Goal: Download file/media

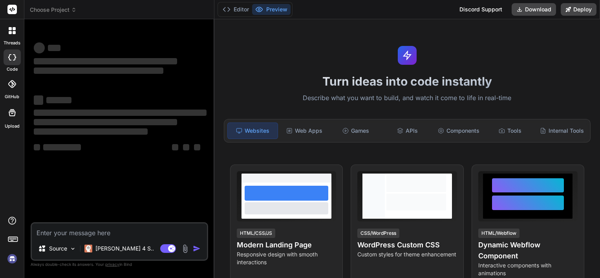
type textarea "x"
type textarea "import bpy import bmesh from mathutils import Vector, Euler def clear_scene(): …"
type textarea "x"
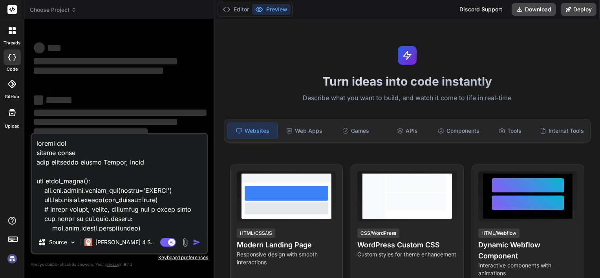
drag, startPoint x: 78, startPoint y: 225, endPoint x: 0, endPoint y: 56, distance: 186.8
click at [0, 56] on div "threads code GitHub Upload Choose Project Created with Pixso. Bind AI Web Searc…" at bounding box center [300, 139] width 600 height 278
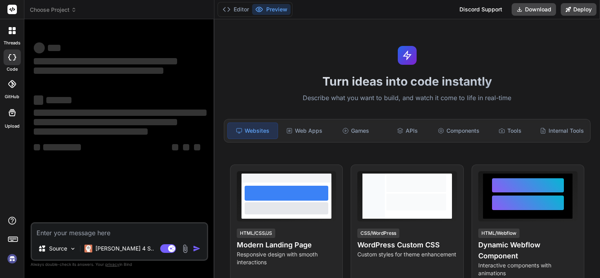
click at [59, 232] on textarea at bounding box center [119, 230] width 175 height 14
click at [56, 240] on div "Source Claude 4 S.. Agent Mode. When this toggle is activated, AI automatically…" at bounding box center [119, 241] width 177 height 38
click at [57, 232] on textarea at bounding box center [119, 230] width 175 height 14
click at [85, 110] on span "‌" at bounding box center [120, 112] width 173 height 6
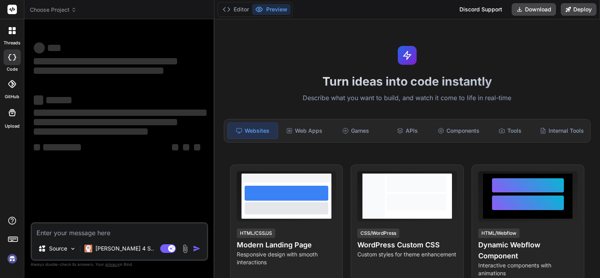
click at [185, 248] on img at bounding box center [185, 248] width 9 height 9
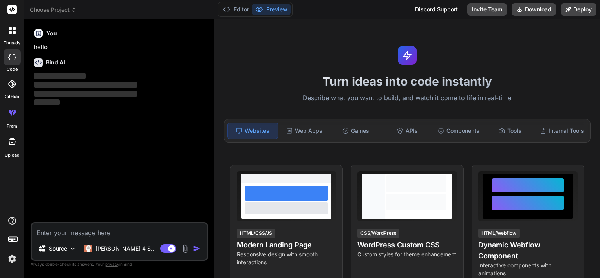
click at [97, 231] on textarea at bounding box center [119, 230] width 175 height 14
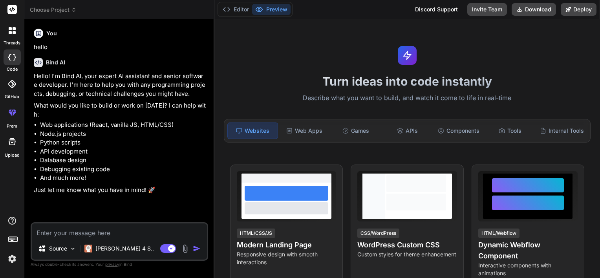
click at [183, 251] on img at bounding box center [185, 248] width 9 height 9
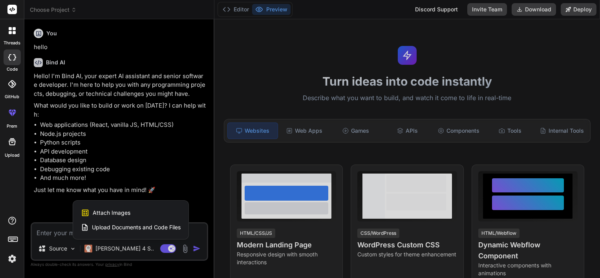
click at [150, 210] on div "Attach Images Image attachments are only supported in Claude and Gemini models." at bounding box center [131, 212] width 100 height 15
type textarea "x"
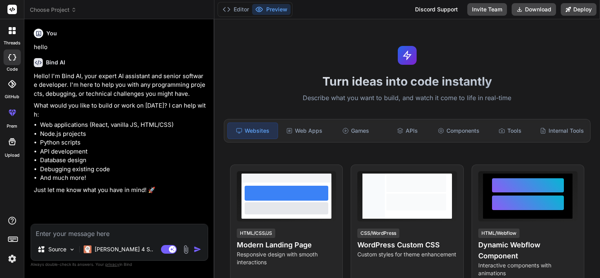
type input "C:\fakepath\Gemini_Generated_Image_huda2whuda2whuda.png"
type textarea "x"
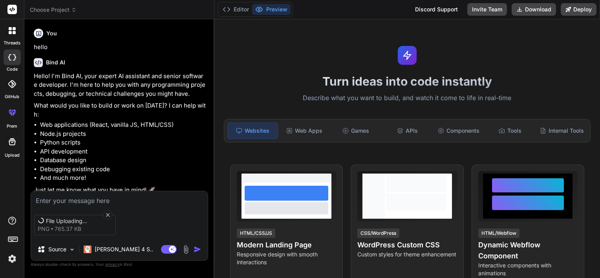
click at [109, 195] on textarea at bounding box center [119, 198] width 177 height 14
type textarea "p"
type textarea "x"
type textarea "pl"
type textarea "x"
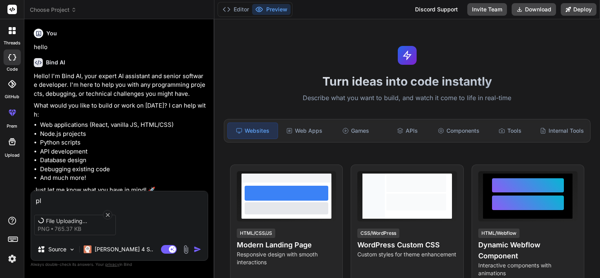
type textarea "ple"
type textarea "x"
type textarea "plea"
type textarea "x"
type textarea "pleas"
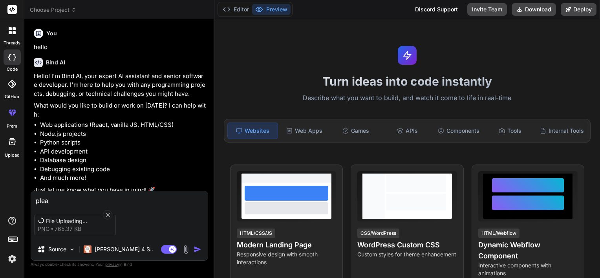
type textarea "x"
type textarea "please"
type textarea "x"
type textarea "please"
type textarea "x"
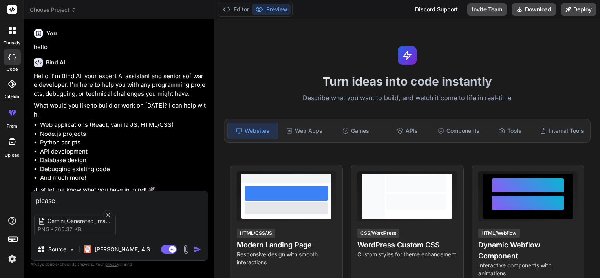
type textarea "please m"
type textarea "x"
type textarea "please ma"
type textarea "x"
type textarea "please mak"
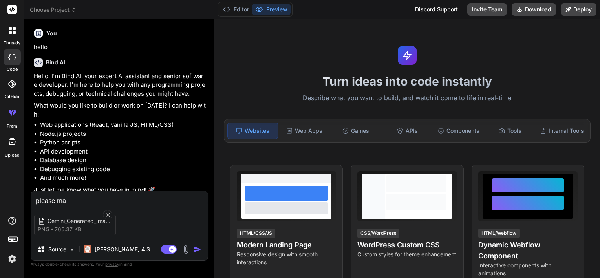
type textarea "x"
type textarea "please make"
type textarea "x"
type textarea "please make"
type textarea "x"
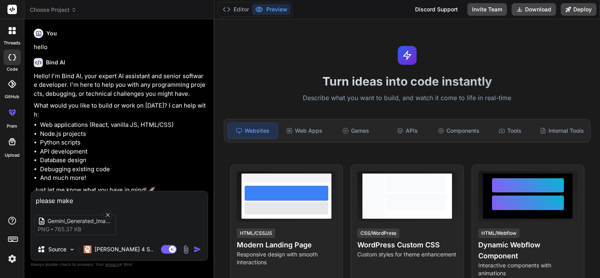
type textarea "please make a"
type textarea "x"
type textarea "please make a"
type textarea "x"
type textarea "please make a p"
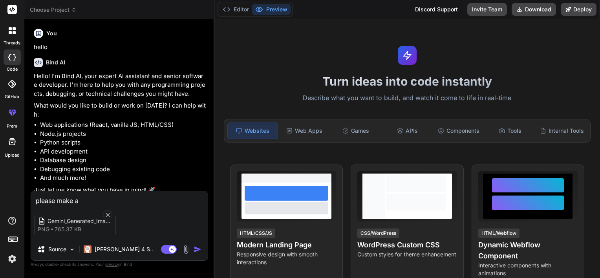
type textarea "x"
type textarea "please make a ph"
type textarea "x"
type textarea "please make a p"
type textarea "x"
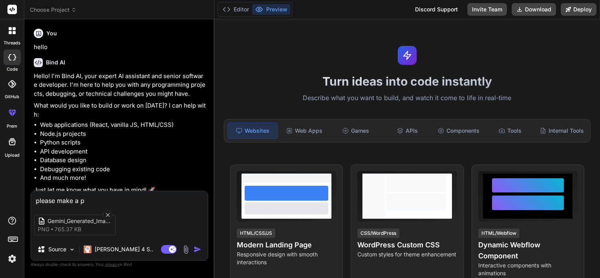
type textarea "please make a py"
type textarea "x"
type textarea "please make a pyt"
type textarea "x"
type textarea "please make a pyth"
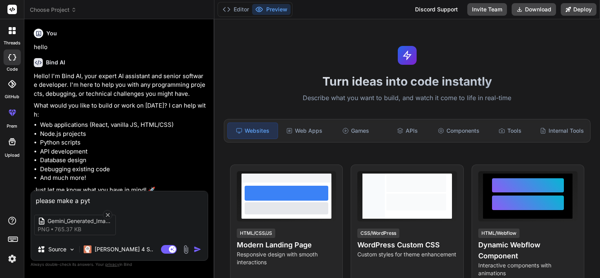
type textarea "x"
type textarea "please make a pytho"
type textarea "x"
type textarea "please make a python"
type textarea "x"
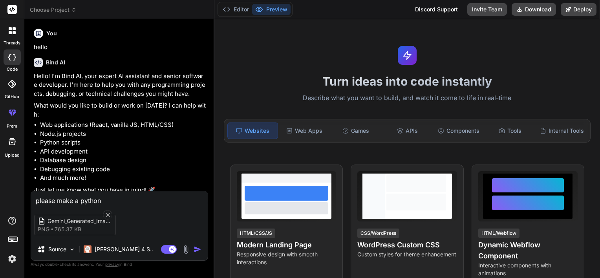
type textarea "please make a python"
type textarea "x"
type textarea "please make a python s"
type textarea "x"
type textarea "please make a python sc"
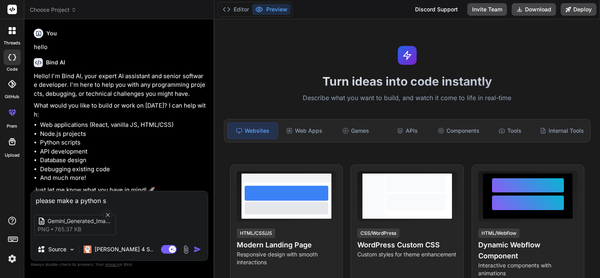
type textarea "x"
type textarea "please make a python scr"
type textarea "x"
type textarea "please make a python scri"
type textarea "x"
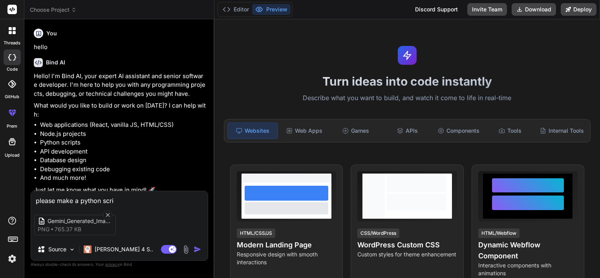
type textarea "please make a python scrip"
type textarea "x"
type textarea "please make a python script"
type textarea "x"
type textarea "please make a python script"
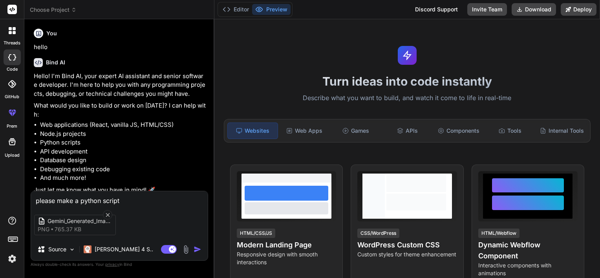
type textarea "x"
type textarea "please make a python script t"
type textarea "x"
type textarea "please make a python script to"
type textarea "x"
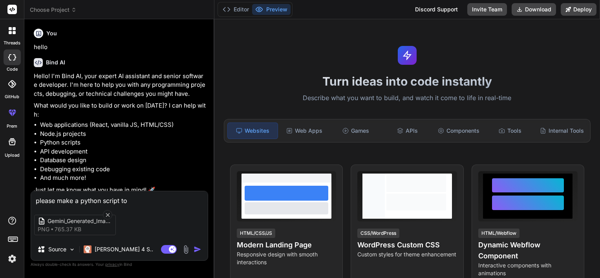
type textarea "please make a python script to"
type textarea "x"
type textarea "please make a python script to b"
type textarea "x"
type textarea "please make a python script to be"
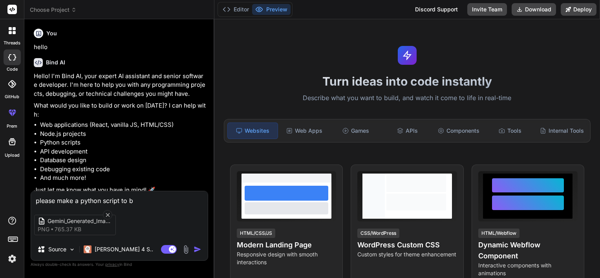
type textarea "x"
type textarea "please make a python script to be"
type textarea "x"
type textarea "please make a python script to be u"
type textarea "x"
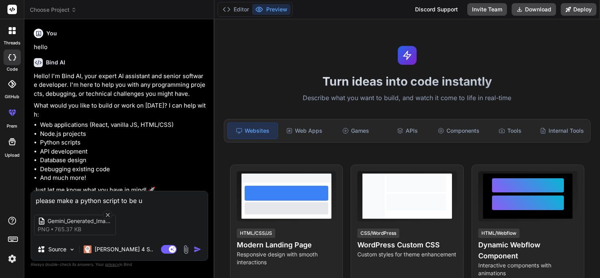
type textarea "please make a python script to be us"
type textarea "x"
type textarea "please make a python script to be use"
type textarea "x"
type textarea "please make a python script to be used"
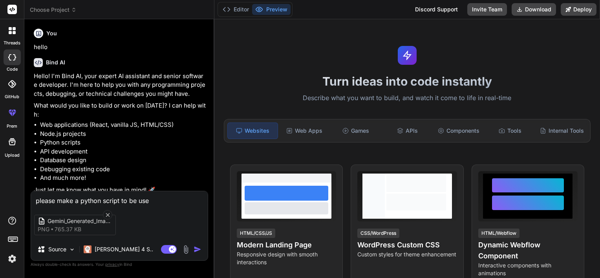
type textarea "x"
type textarea "please make a python script to be used"
type textarea "x"
type textarea "please make a python script to be used i"
type textarea "x"
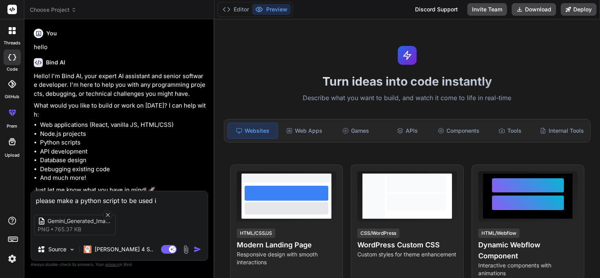
type textarea "please make a python script to be used in"
type textarea "x"
type textarea "please make a python script to be used in"
type textarea "x"
type textarea "please make a python script to be used in b"
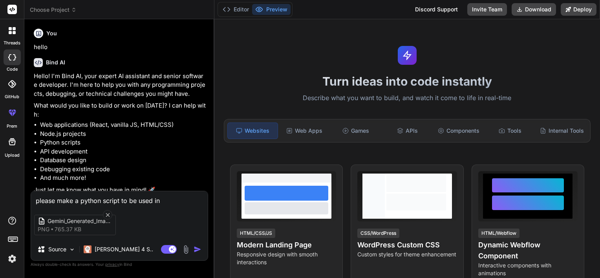
type textarea "x"
type textarea "please make a python script to be used in bl"
type textarea "x"
type textarea "please make a python script to be used in ble"
type textarea "x"
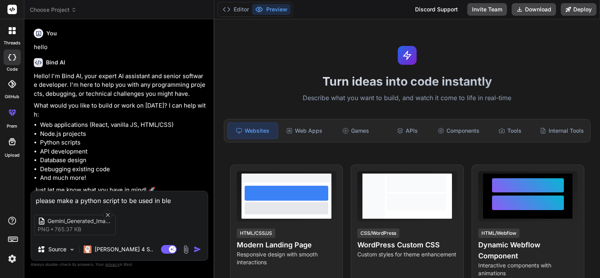
type textarea "please make a python script to be used in blen"
type textarea "x"
type textarea "please make a python script to be used in blend"
type textarea "x"
type textarea "please make a python script to be used in blende"
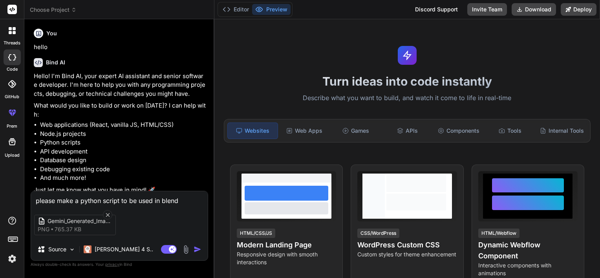
type textarea "x"
type textarea "please make a python script to be used in blender"
type textarea "x"
type textarea "please make a python script to be used in blender"
type textarea "x"
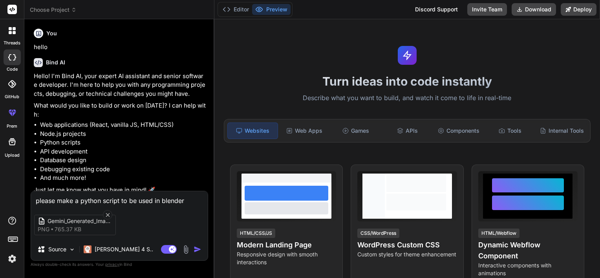
type textarea "please make a python script to be used in blender f"
type textarea "x"
type textarea "please make a python script to be used in blender fo"
type textarea "x"
type textarea "please make a python script to be used in blender for"
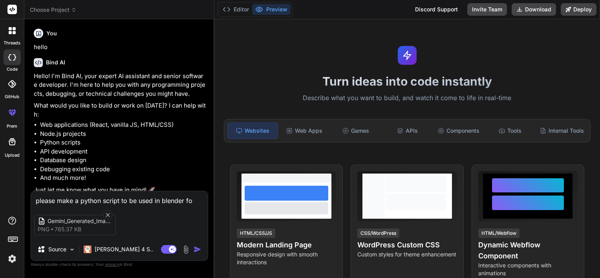
type textarea "x"
type textarea "please make a python script to be used in blender for"
type textarea "x"
type textarea "please make a python script to be used in blender for m"
type textarea "x"
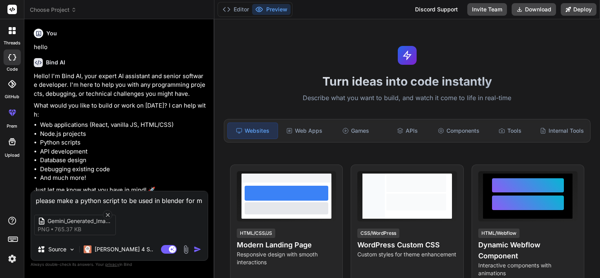
type textarea "please make a python script to be used in blender for ma"
type textarea "x"
type textarea "please make a python script to be used in blender for mak"
type textarea "x"
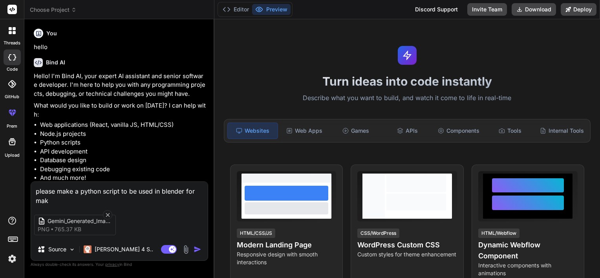
type textarea "please make a python script to be used in blender for maki"
type textarea "x"
type textarea "please make a python script to be used in blender for makin"
type textarea "x"
type textarea "please make a python script to be used in blender for making"
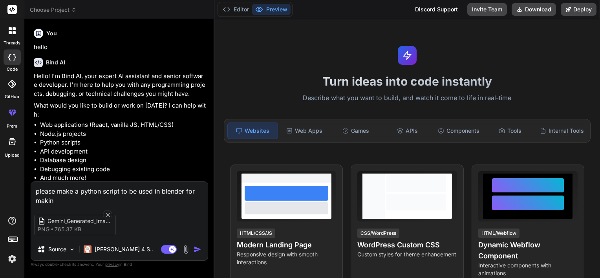
type textarea "x"
type textarea "please make a python script to be used in blender for making"
type textarea "x"
type textarea "please make a python script to be used in blender for making t"
type textarea "x"
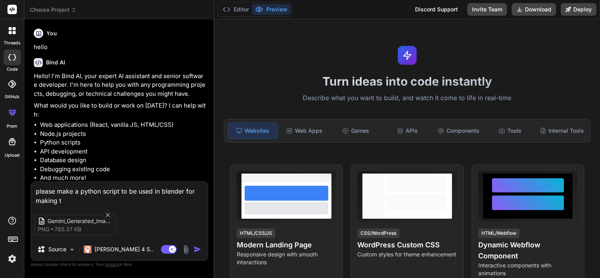
type textarea "please make a python script to be used in blender for making th"
type textarea "x"
type textarea "please make a python script to be used in blender for making thi"
type textarea "x"
type textarea "please make a python script to be used in blender for making this"
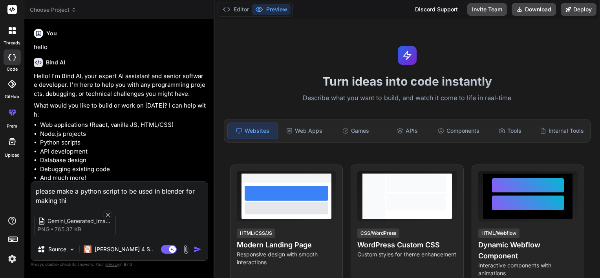
type textarea "x"
type textarea "please make a python script to be used in blender for making this"
type textarea "x"
type textarea "please make a python script to be used in blender for making this p"
type textarea "x"
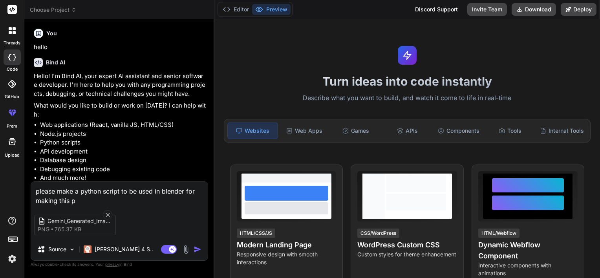
type textarea "please make a python script to be used in blender for making this ph"
type textarea "x"
type textarea "please make a python script to be used in blender for making this pho"
type textarea "x"
type textarea "please make a python script to be used in blender for making this phot"
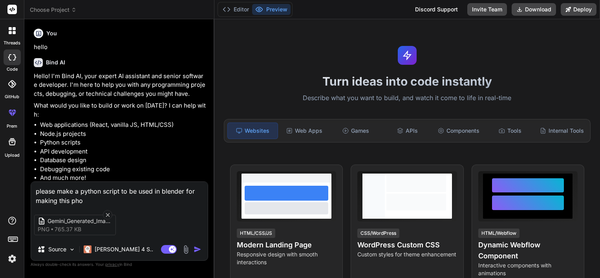
type textarea "x"
type textarea "please make a python script to be used in blender for making this photo"
type textarea "x"
type textarea "please make a python script to be used in blender for making this photo"
type textarea "x"
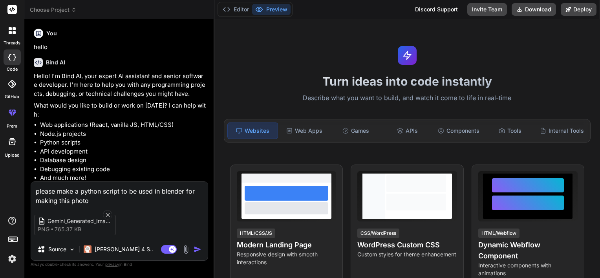
type textarea "please make a python script to be used in blender for making this photo k"
type textarea "x"
type textarea "please make a python script to be used in blender for making this photo ko"
type textarea "x"
type textarea "please make a python script to be used in blender for making this photo k"
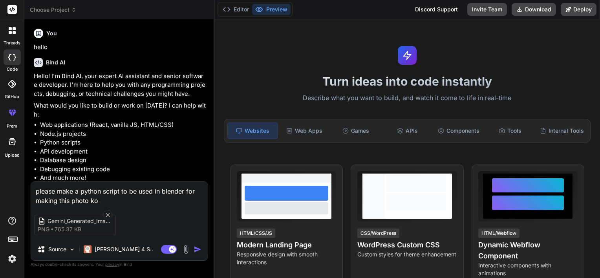
type textarea "x"
type textarea "please make a python script to be used in blender for making this photo"
type textarea "x"
type textarea "please make a python script to be used in blender for making this photo m"
type textarea "x"
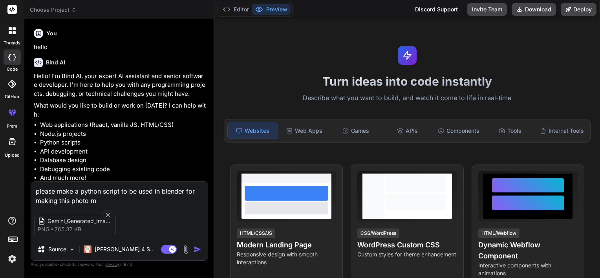
type textarea "please make a python script to be used in blender for making this photo mo"
type textarea "x"
type textarea "please make a python script to be used in blender for making this photo mor"
type textarea "x"
type textarea "please make a python script to be used in blender for making this photo more"
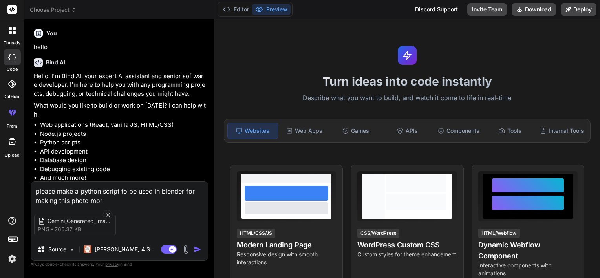
type textarea "x"
type textarea "please make a python script to be used in blender for making this photo more"
type textarea "x"
type textarea "please make a python script to be used in blender for making this photo more p"
type textarea "x"
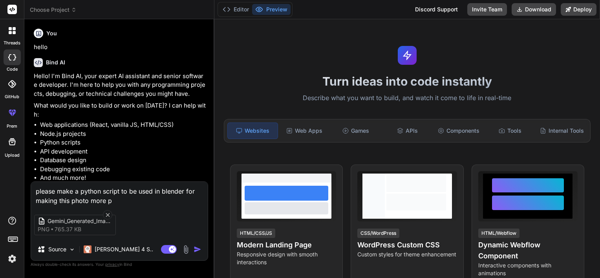
type textarea "please make a python script to be used in blender for making this photo more pr"
type textarea "x"
type textarea "please make a python script to be used in blender for making this photo more pro"
type textarea "x"
type textarea "please make a python script to be used in blender for making this photo more pr…"
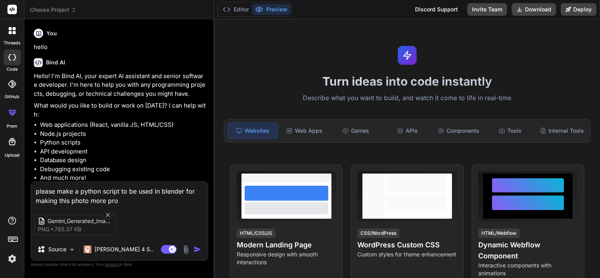
type textarea "x"
type textarea "please make a python script to be used in blender for making this photo more pr…"
type textarea "x"
type textarea "please make a python script to be used in blender for making this photo more pr…"
type textarea "x"
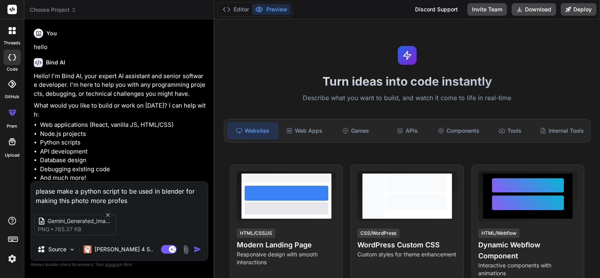
type textarea "please make a python script to be used in blender for making this photo more pr…"
type textarea "x"
type textarea "please make a python script to be used in blender for making this photo more pr…"
type textarea "x"
type textarea "please make a python script to be used in blender for making this photo more pr…"
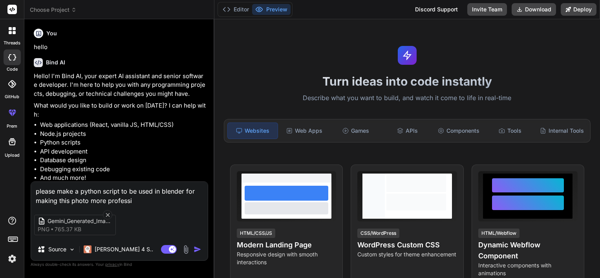
type textarea "x"
type textarea "please make a python script to be used in blender for making this photo more pr…"
type textarea "x"
type textarea "please make a python script to be used in blender for making this photo more pr…"
type textarea "x"
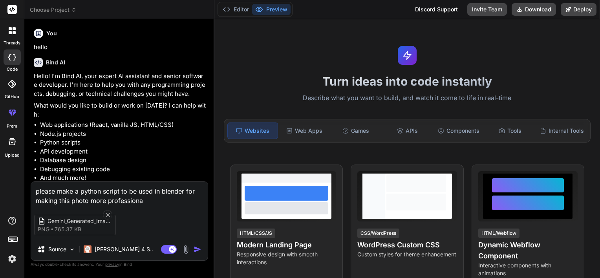
type textarea "please make a python script to be used in blender for making this photo more pr…"
type textarea "x"
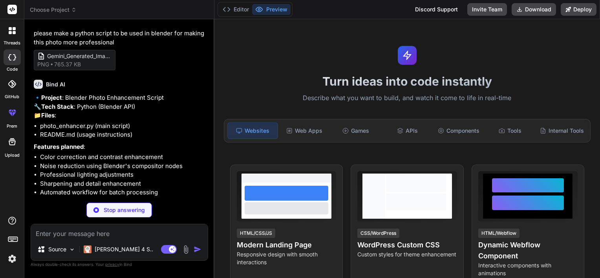
scroll to position [197, 0]
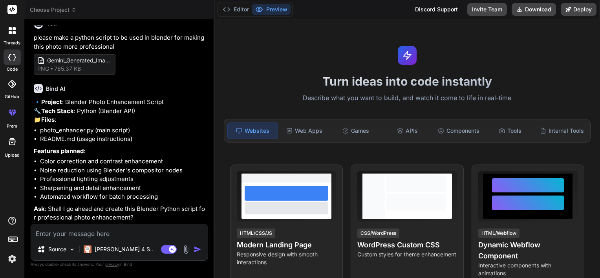
type textarea "x"
click at [125, 232] on textarea at bounding box center [119, 231] width 177 height 14
type textarea "y"
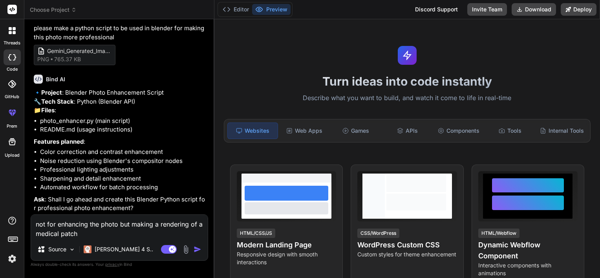
scroll to position [206, 0]
click at [96, 232] on textarea "not for enhancing the photo but making a rendering of a medical patch" at bounding box center [119, 227] width 177 height 24
paste textarea "1. Overall Dimensions The patch is a square sheet of medical-grade silicone. Si…"
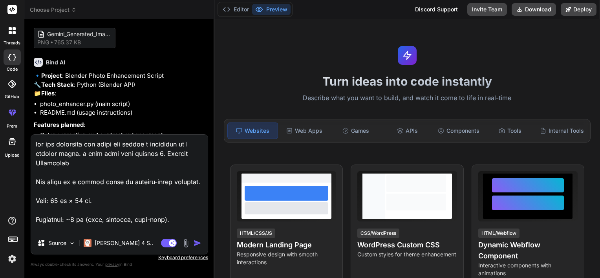
scroll to position [1121, 0]
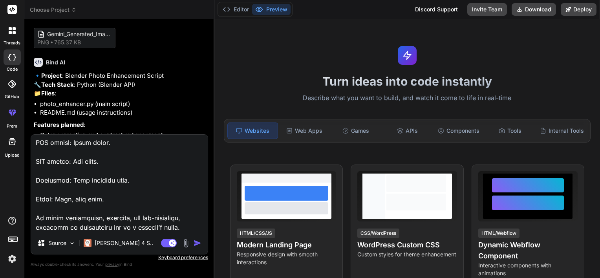
click at [188, 229] on textarea at bounding box center [119, 183] width 177 height 97
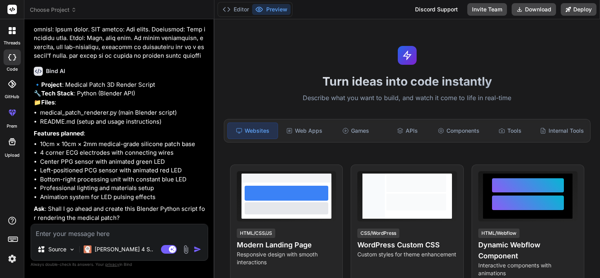
scroll to position [854, 0]
click at [92, 228] on textarea at bounding box center [119, 231] width 177 height 14
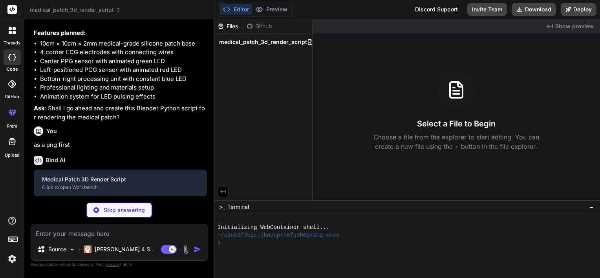
scroll to position [936, 0]
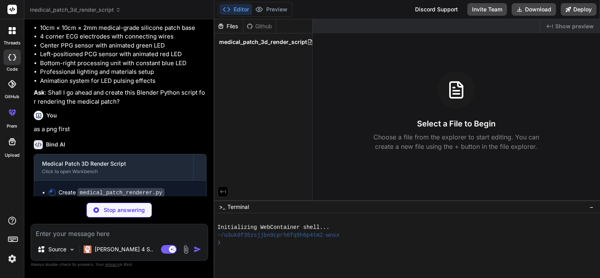
click at [268, 44] on span "medical_patch_3d_render_script" at bounding box center [263, 42] width 88 height 8
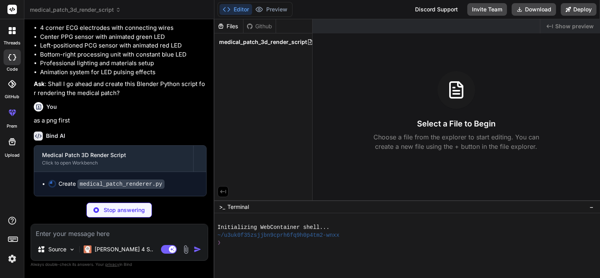
scroll to position [978, 0]
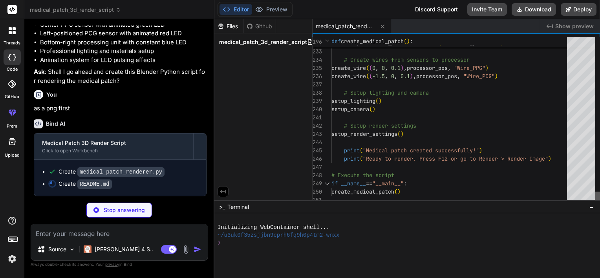
click at [599, 204] on div at bounding box center [597, 198] width 5 height 13
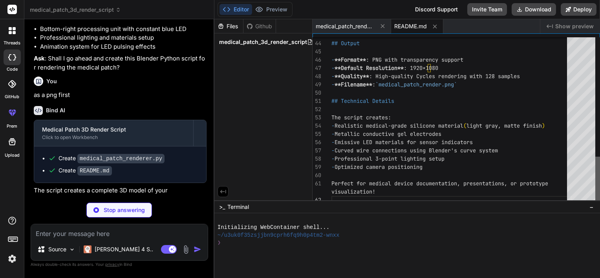
click at [595, 157] on div at bounding box center [597, 180] width 5 height 47
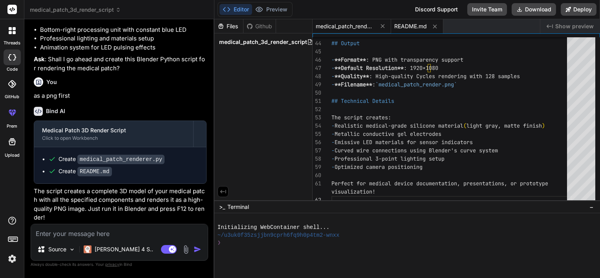
click at [361, 27] on span "medical_patch_renderer.py" at bounding box center [345, 26] width 59 height 8
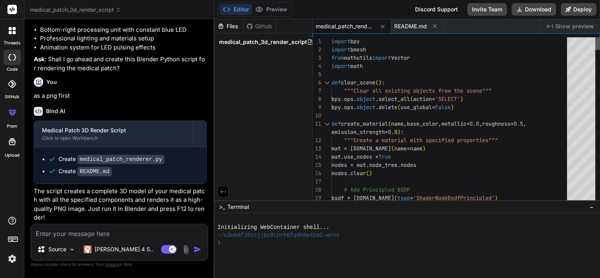
click at [595, 37] on div at bounding box center [597, 43] width 5 height 13
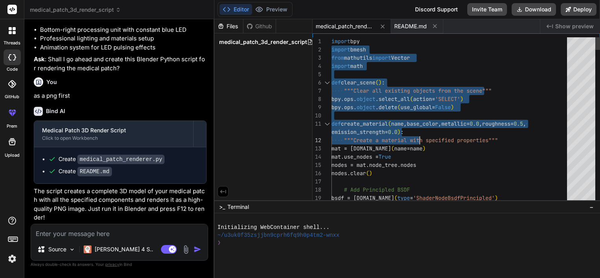
drag, startPoint x: 332, startPoint y: 42, endPoint x: 443, endPoint y: 141, distance: 148.2
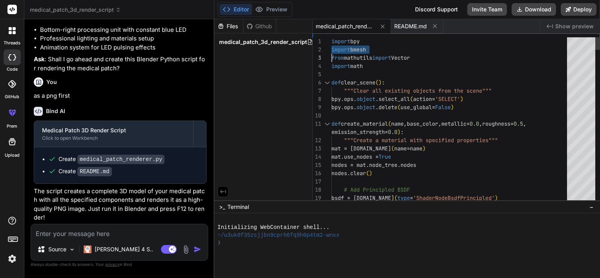
click at [329, 36] on div "20 17 18 19 15 16 13 14 12 10 11 8 9 6 7 1 2 3 4 5 bsdf.inputs [ 0 ] .default_v…" at bounding box center [455, 116] width 287 height 167
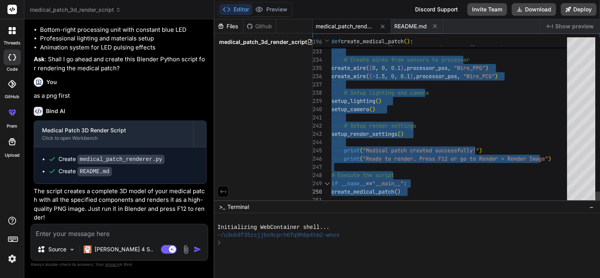
drag, startPoint x: 331, startPoint y: 40, endPoint x: 425, endPoint y: 190, distance: 176.3
click at [278, 132] on div "Files Github medical_patch_3d_render_script" at bounding box center [263, 109] width 98 height 181
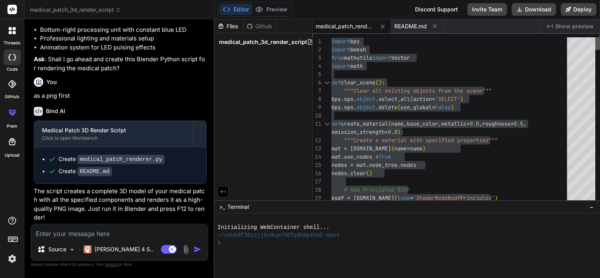
click at [595, 37] on div at bounding box center [597, 120] width 5 height 167
click at [355, 22] on div "medical_patch_renderer.py" at bounding box center [351, 26] width 78 height 14
drag, startPoint x: 355, startPoint y: 22, endPoint x: 330, endPoint y: 47, distance: 35.2
click at [330, 47] on div "2" at bounding box center [321, 50] width 19 height 8
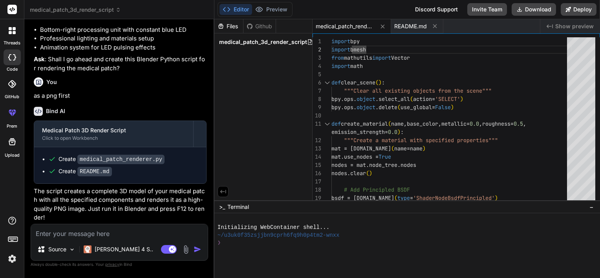
click at [555, 24] on div "Created with Pixso. Show preview" at bounding box center [570, 26] width 60 height 14
click at [342, 31] on div "medical_patch_renderer.py" at bounding box center [351, 26] width 78 height 14
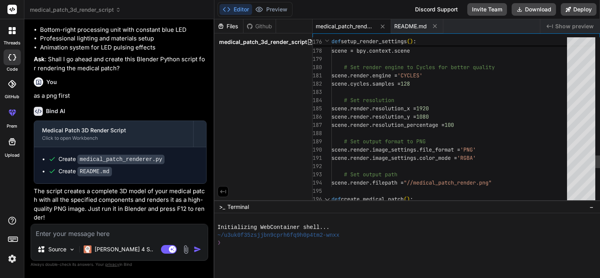
click at [579, 160] on div at bounding box center [581, 120] width 28 height 167
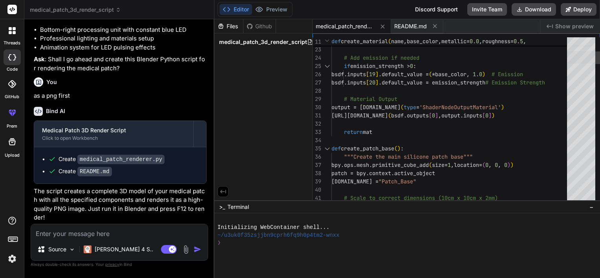
click at [567, 54] on div at bounding box center [581, 57] width 28 height 13
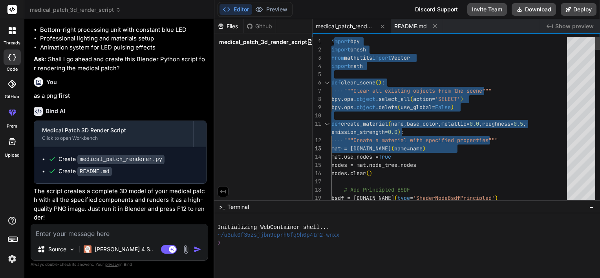
drag, startPoint x: 333, startPoint y: 41, endPoint x: 540, endPoint y: 143, distance: 231.0
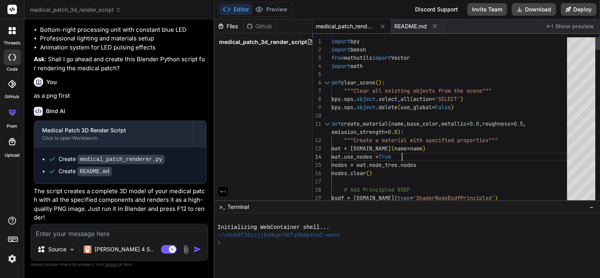
click at [539, 14] on button "Download" at bounding box center [533, 9] width 44 height 13
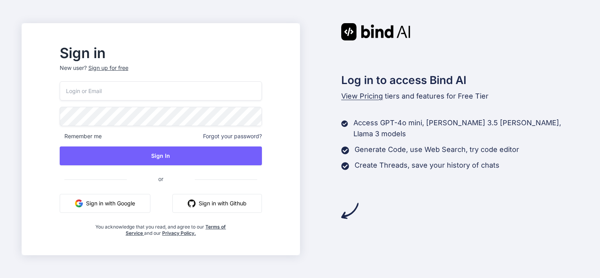
click at [123, 208] on button "Sign in with Google" at bounding box center [105, 203] width 91 height 19
